Goal: Information Seeking & Learning: Learn about a topic

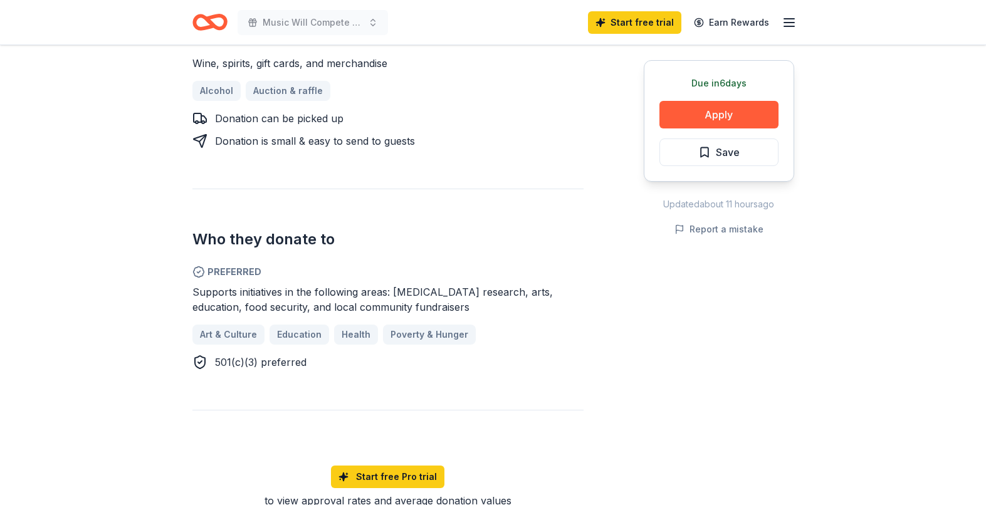
scroll to position [542, 0]
click at [72, 91] on div "Due in 6 days Share Passion Vines Wine & Spirit Company New Share Donating in N…" at bounding box center [493, 128] width 986 height 1251
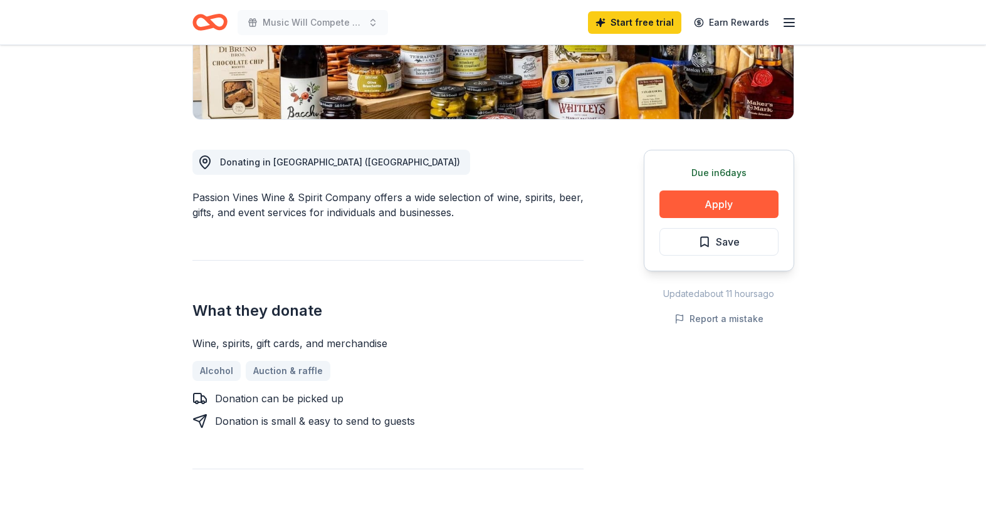
scroll to position [0, 0]
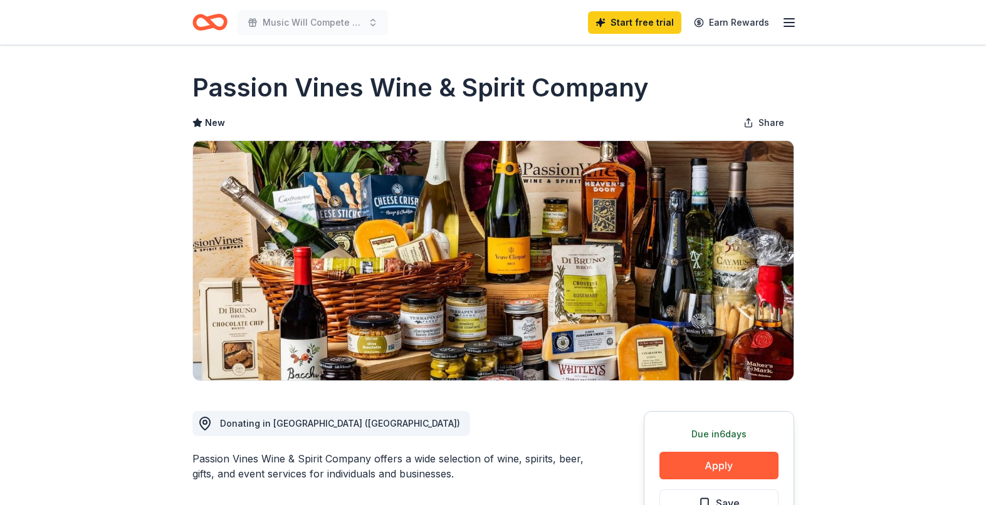
drag, startPoint x: 187, startPoint y: 88, endPoint x: 445, endPoint y: 89, distance: 258.2
drag, startPoint x: 191, startPoint y: 86, endPoint x: 489, endPoint y: 86, distance: 298.3
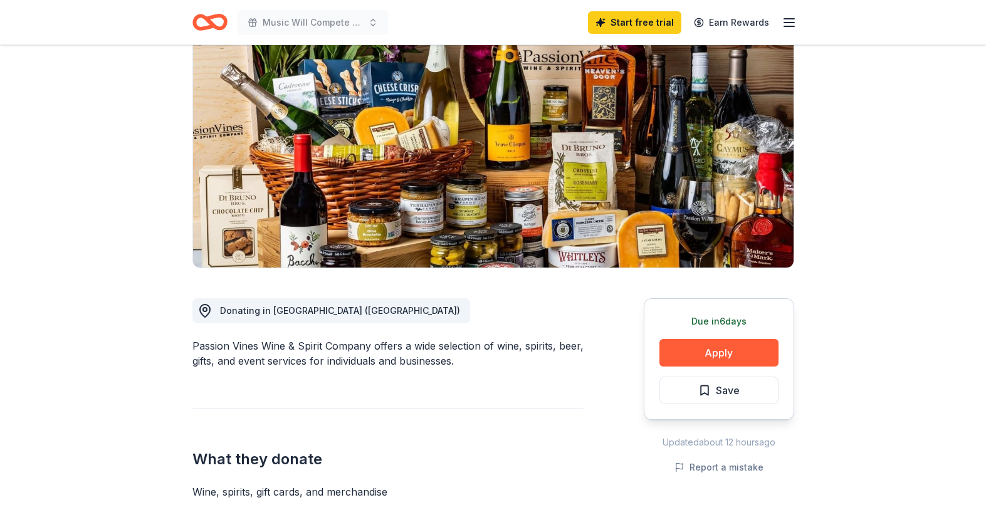
scroll to position [115, 0]
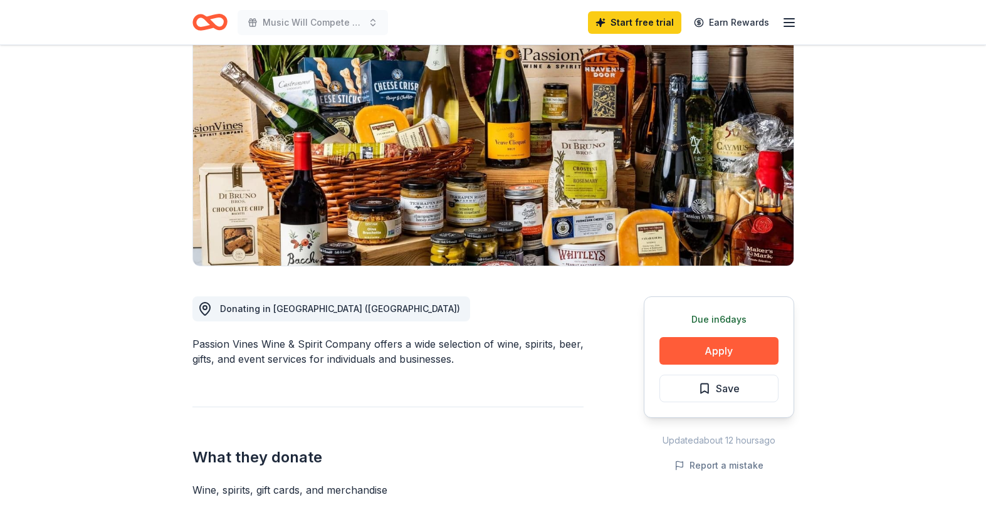
drag, startPoint x: 191, startPoint y: 345, endPoint x: 329, endPoint y: 351, distance: 138.6
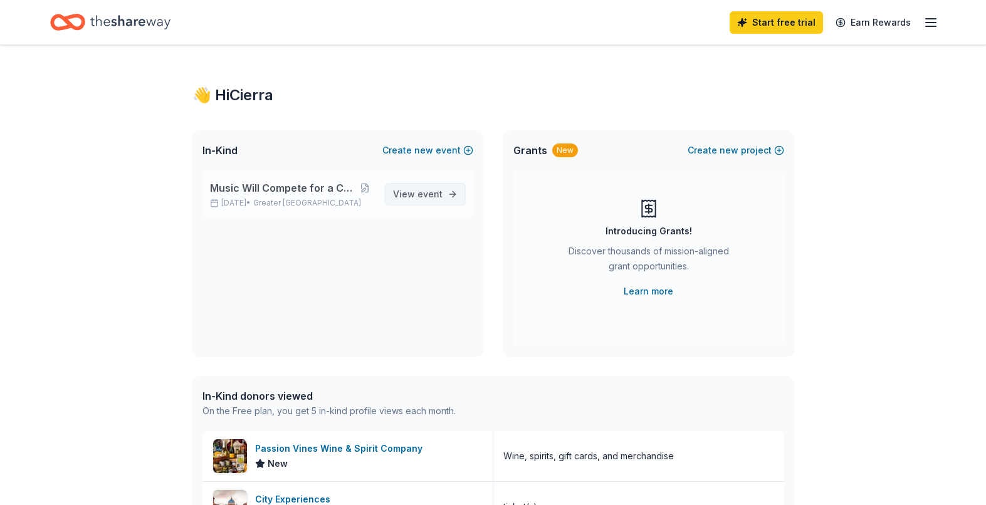
click at [441, 196] on span "event" at bounding box center [429, 194] width 25 height 11
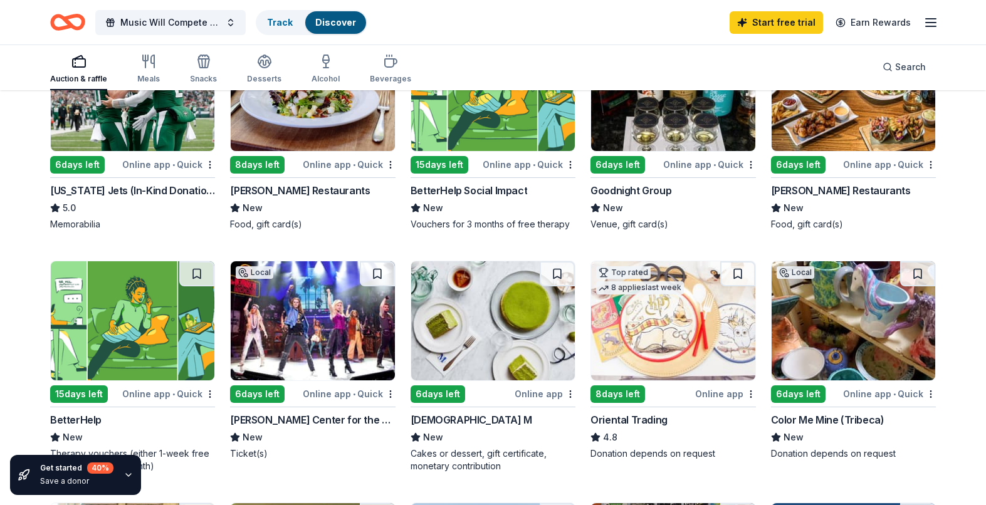
scroll to position [201, 0]
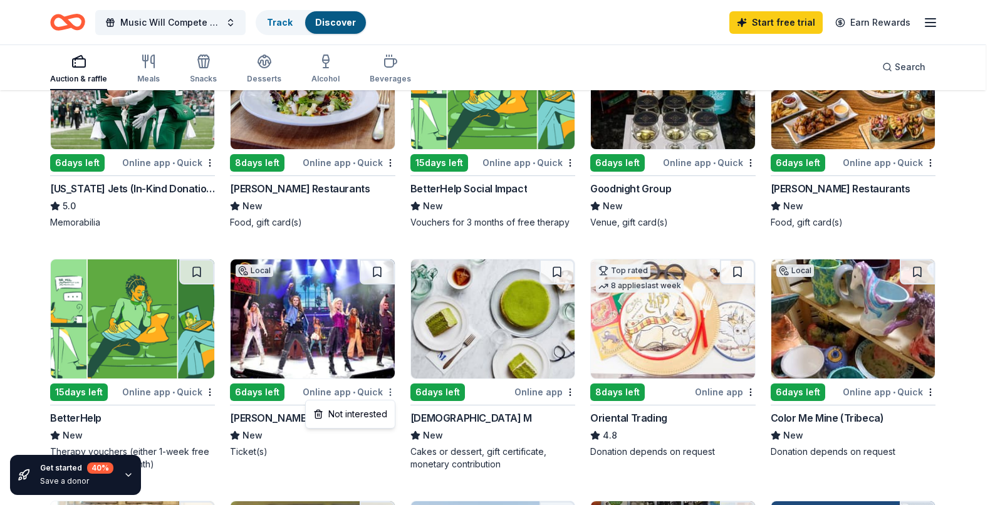
click at [390, 304] on html "Music Will Compete for a Cause NYC Track Discover Start free trial Earn Rewards…" at bounding box center [497, 51] width 995 height 505
click at [31, 303] on html "Music Will Compete for a Cause NYC Track Discover Start free trial Earn Rewards…" at bounding box center [497, 51] width 995 height 505
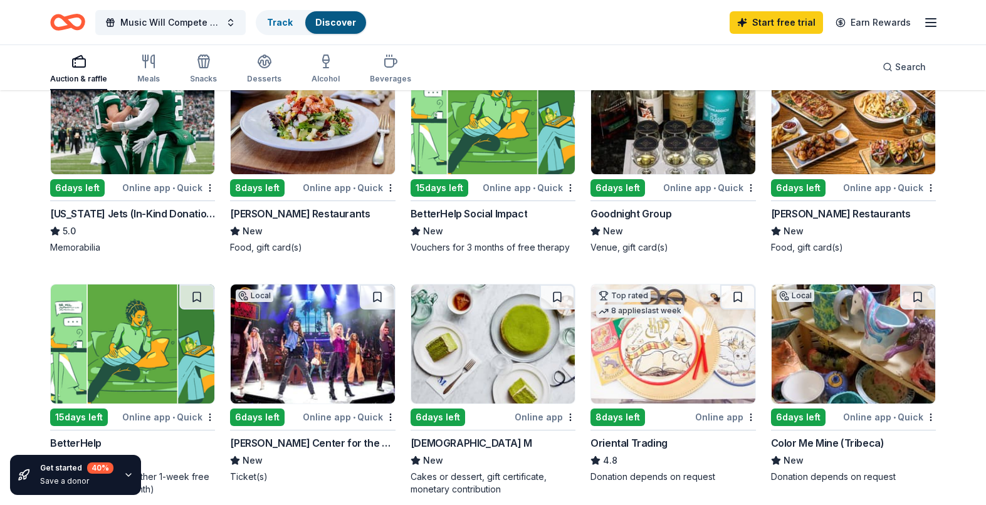
scroll to position [177, 0]
drag, startPoint x: 22, startPoint y: 216, endPoint x: -6, endPoint y: 202, distance: 31.1
click at [0, 202] on html "Music Will Compete for a Cause NYC Track Discover Start free trial Earn Rewards…" at bounding box center [493, 75] width 986 height 505
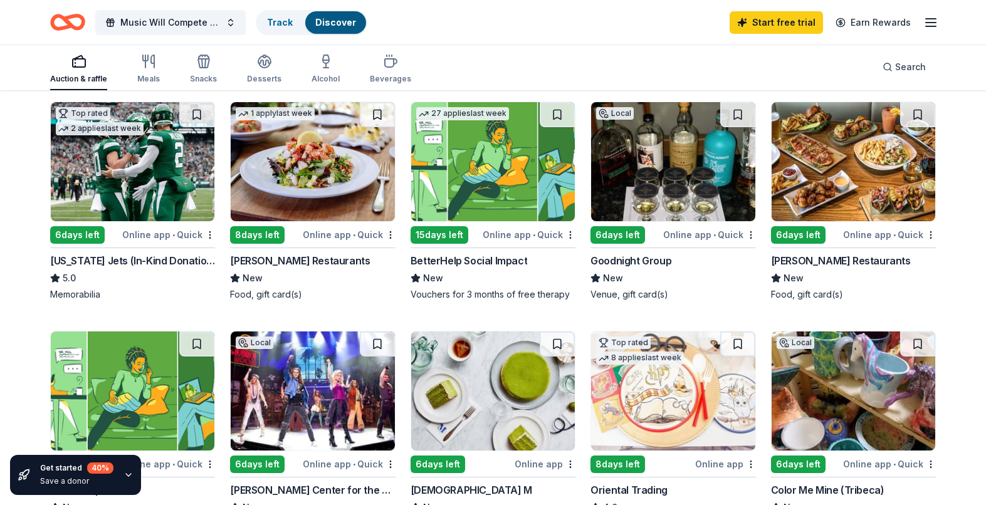
scroll to position [0, 0]
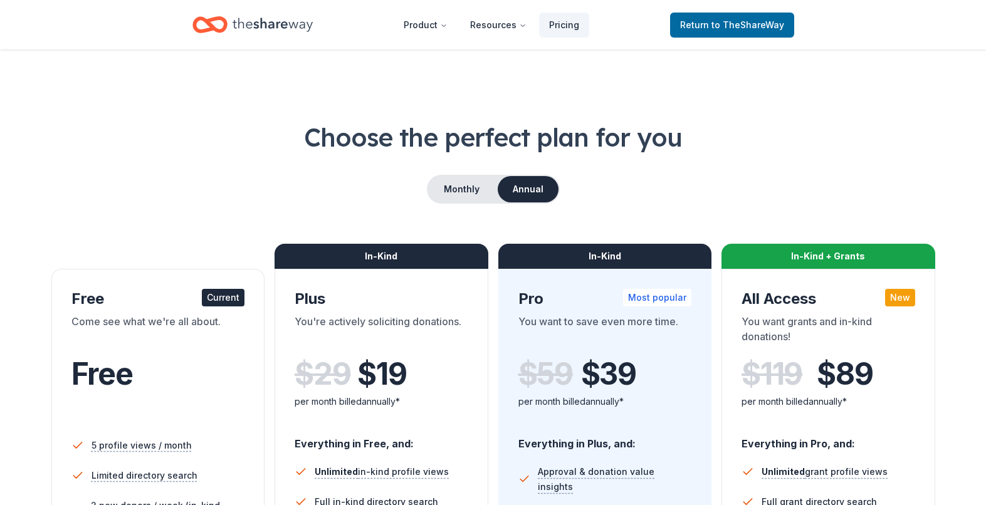
click at [266, 29] on icon "Home" at bounding box center [272, 25] width 80 height 26
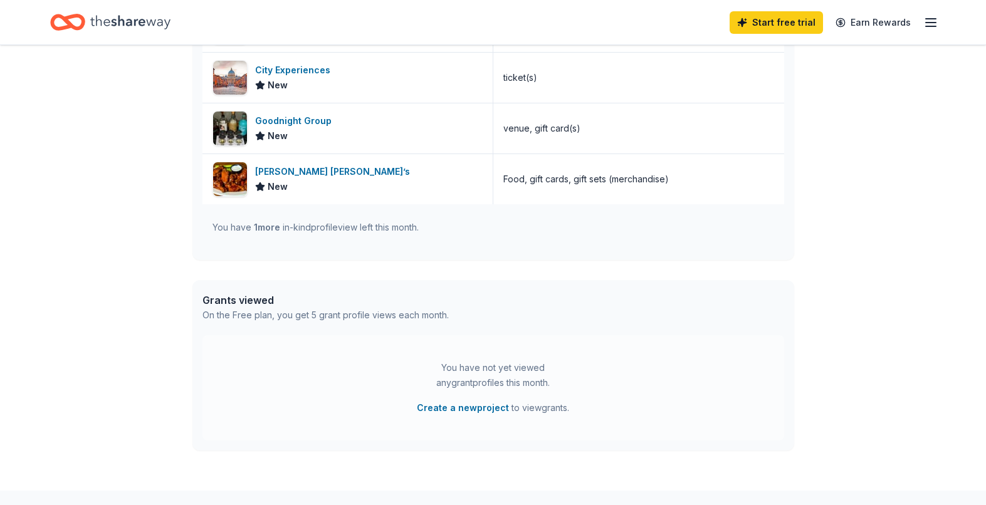
scroll to position [254, 0]
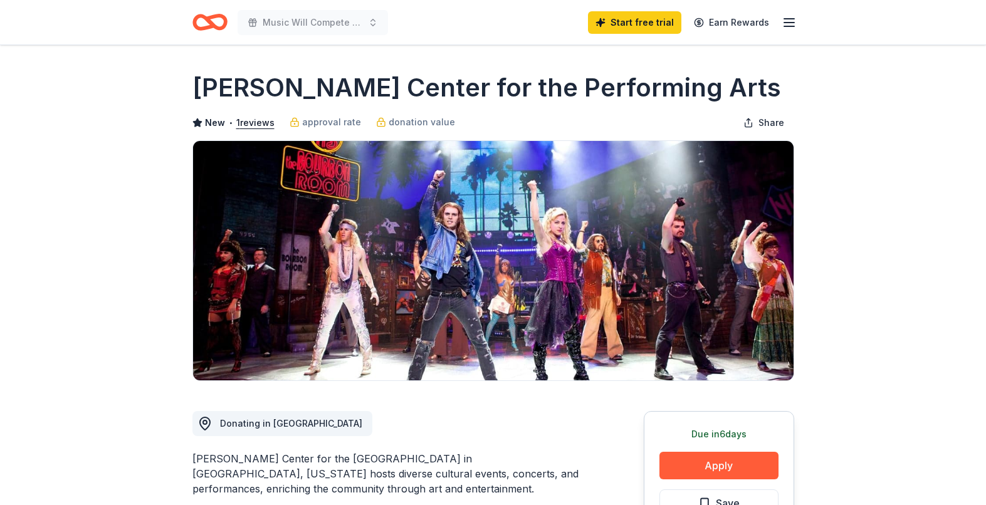
drag, startPoint x: 184, startPoint y: 84, endPoint x: 560, endPoint y: 84, distance: 375.4
drag, startPoint x: 642, startPoint y: 85, endPoint x: 506, endPoint y: 86, distance: 135.4
click at [507, 86] on div "Tilles Center for the Performing Arts" at bounding box center [493, 87] width 602 height 35
drag, startPoint x: 627, startPoint y: 87, endPoint x: 211, endPoint y: 89, distance: 416.1
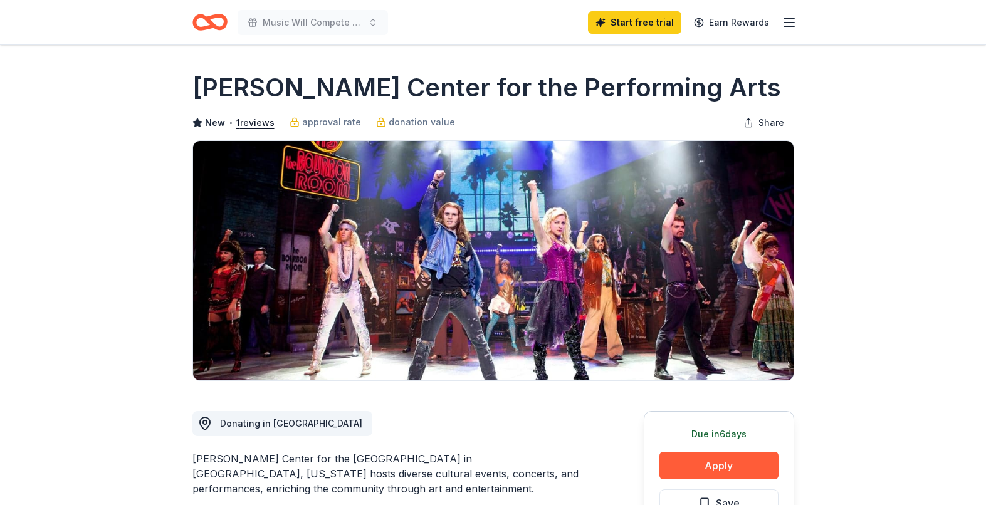
click at [239, 89] on h1 "Tilles Center for the Performing Arts" at bounding box center [486, 87] width 588 height 35
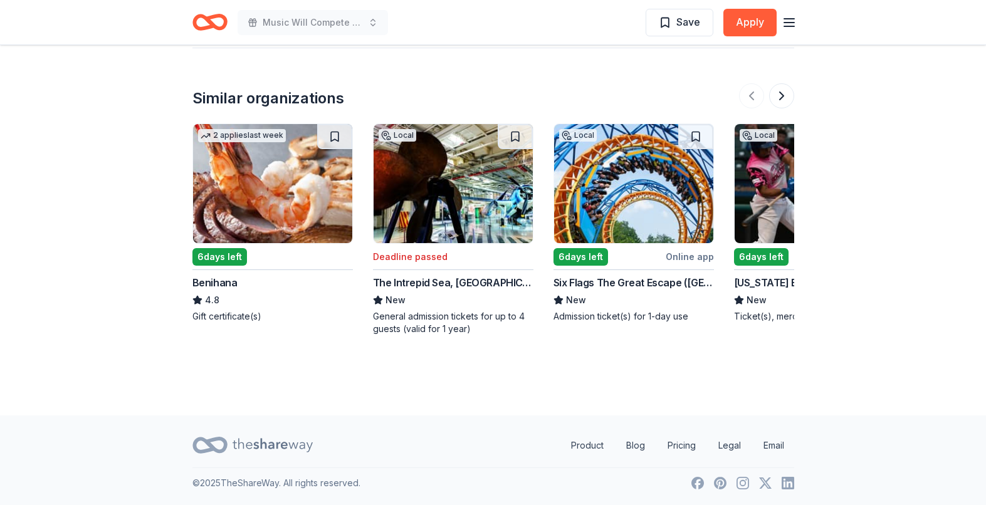
scroll to position [1330, 0]
click at [772, 95] on button at bounding box center [781, 95] width 25 height 25
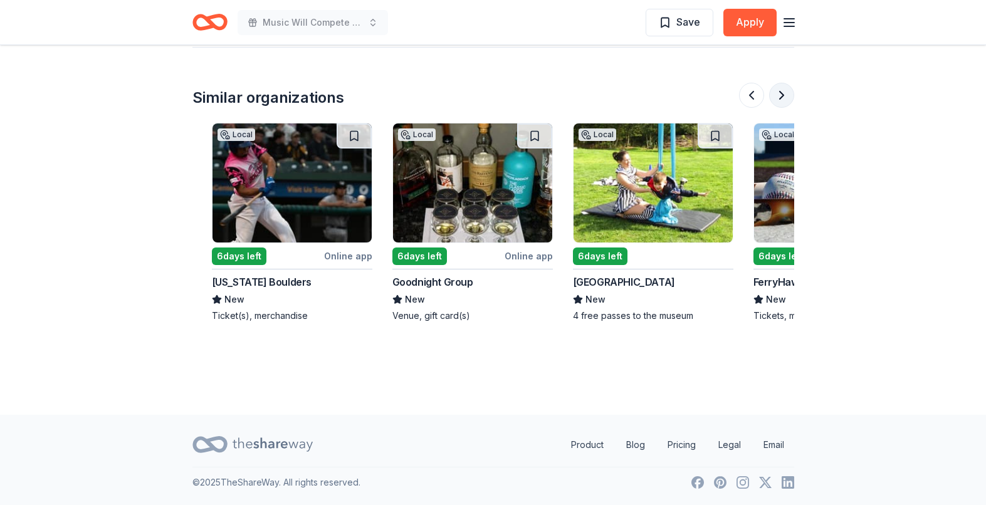
scroll to position [0, 541]
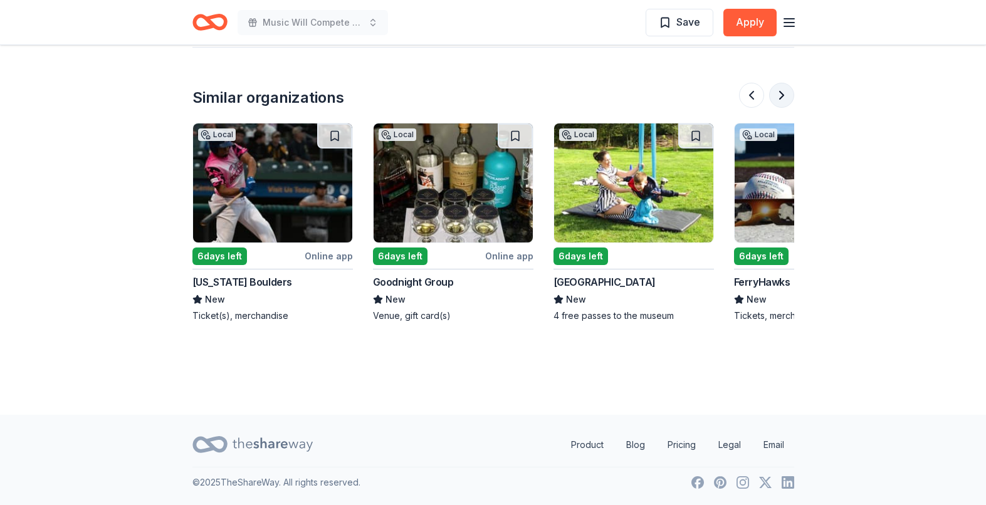
click at [775, 96] on button at bounding box center [781, 95] width 25 height 25
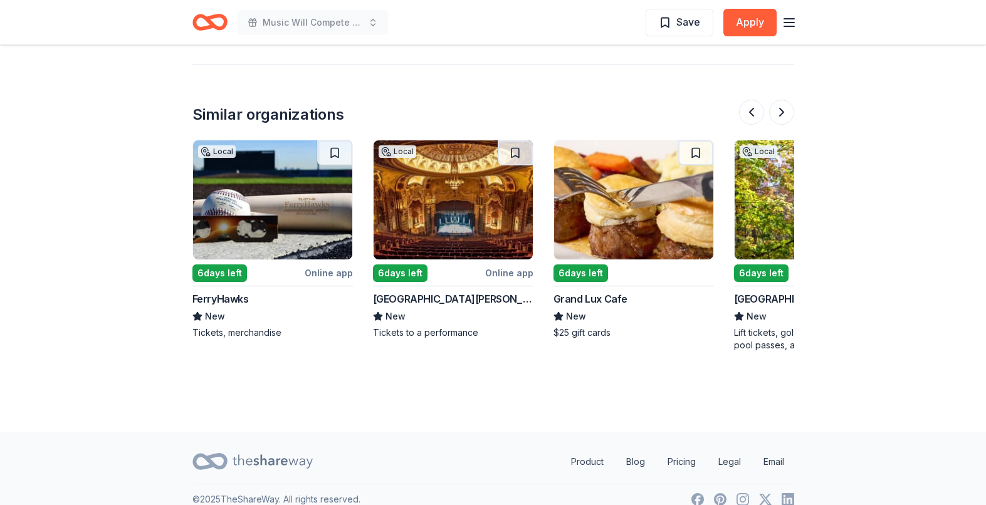
scroll to position [1313, 0]
click at [782, 111] on button at bounding box center [781, 112] width 25 height 25
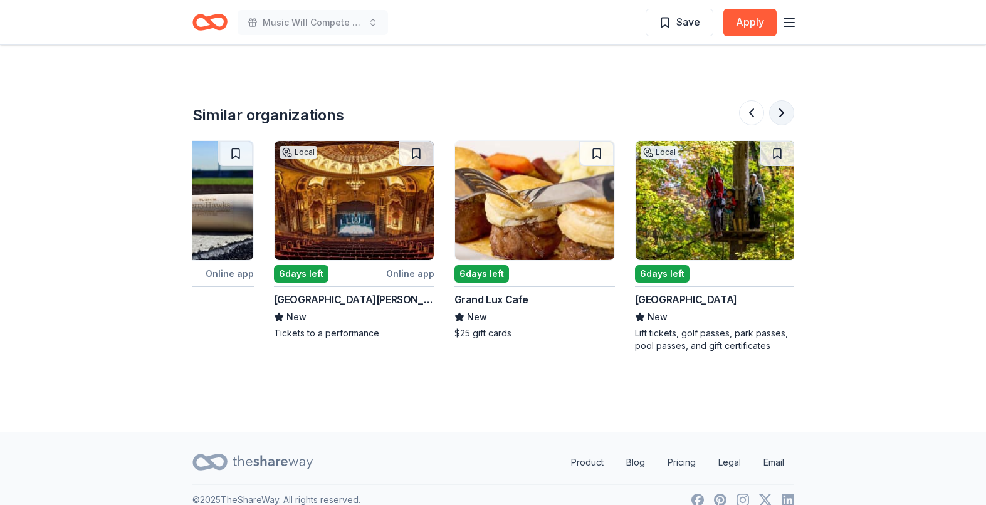
scroll to position [0, 1183]
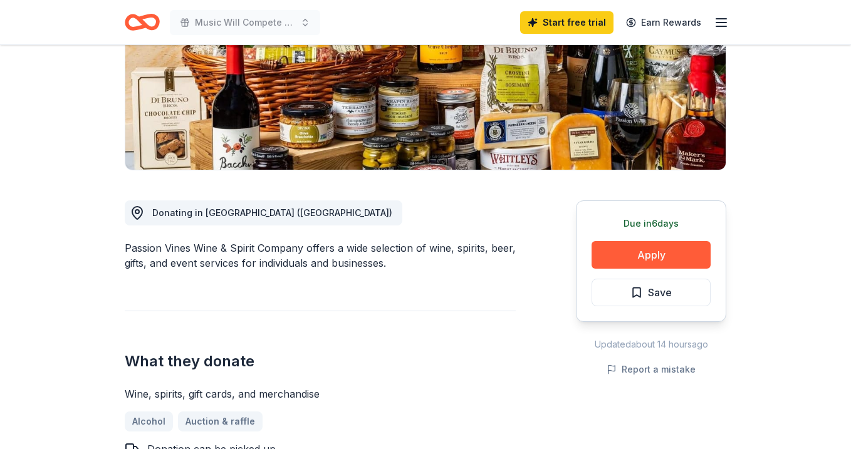
scroll to position [213, 0]
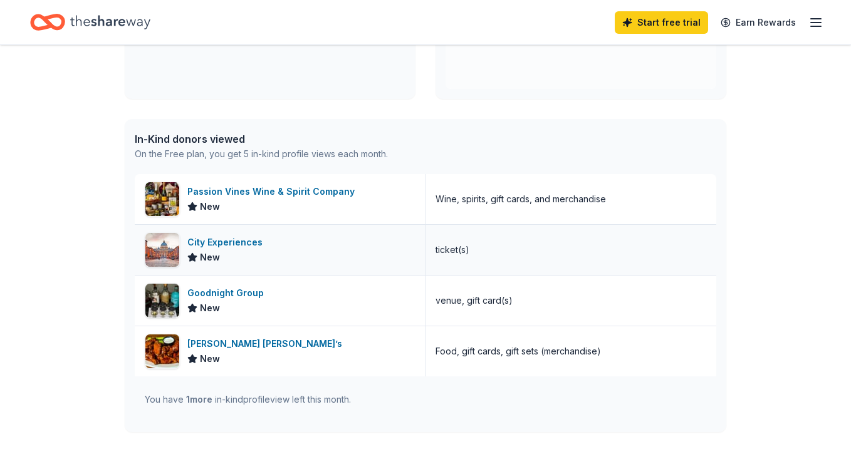
scroll to position [260, 0]
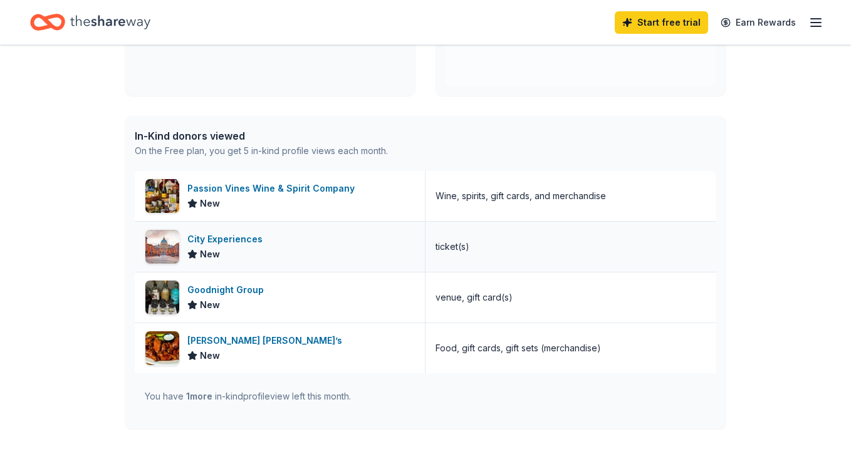
click at [196, 239] on div "City Experiences" at bounding box center [227, 239] width 80 height 15
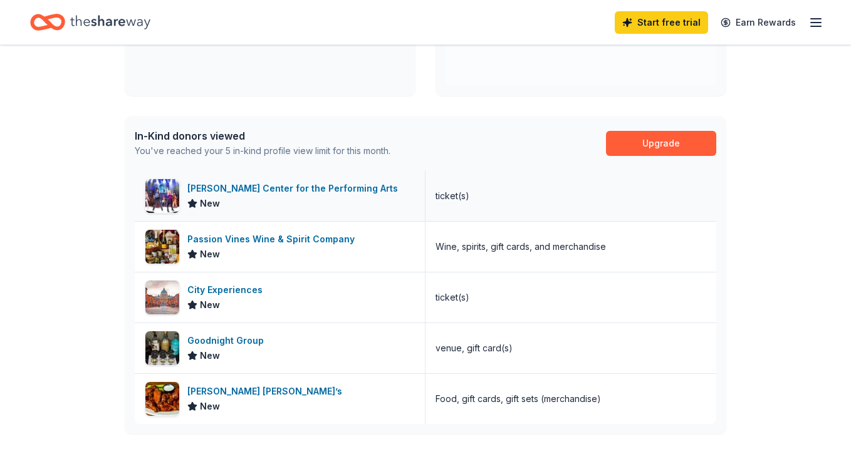
click at [248, 190] on div "[PERSON_NAME] Center for the Performing Arts" at bounding box center [295, 188] width 216 height 15
drag, startPoint x: 185, startPoint y: 189, endPoint x: 366, endPoint y: 189, distance: 181.1
click at [366, 189] on div "[PERSON_NAME] Center for the Performing Arts New" at bounding box center [280, 196] width 291 height 50
copy div "[PERSON_NAME] Center for the Performing Arts"
